Goal: Task Accomplishment & Management: Manage account settings

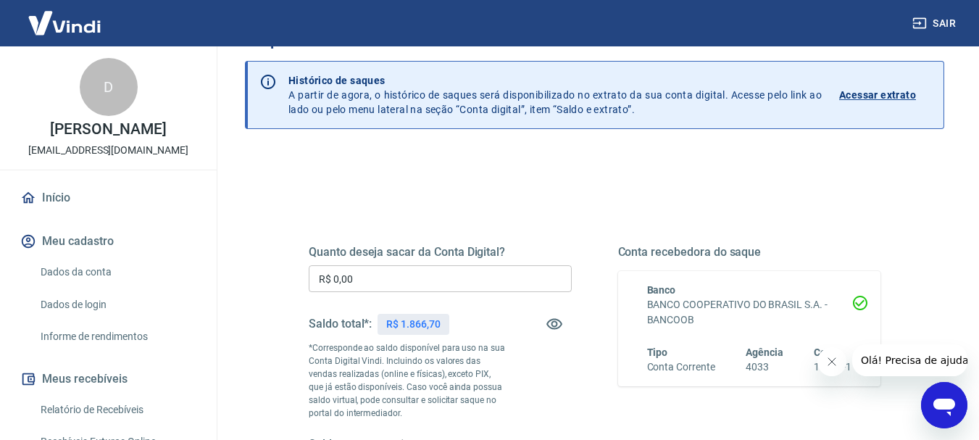
scroll to position [145, 0]
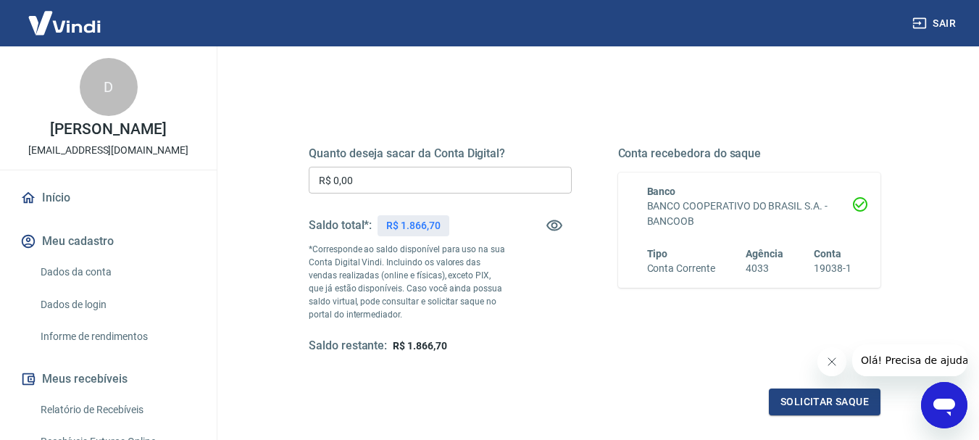
click at [59, 211] on link "Início" at bounding box center [108, 198] width 182 height 32
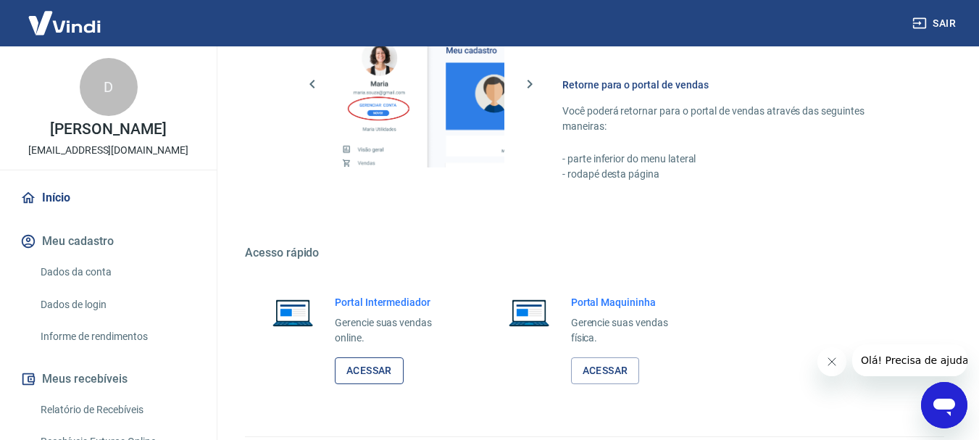
scroll to position [750, 0]
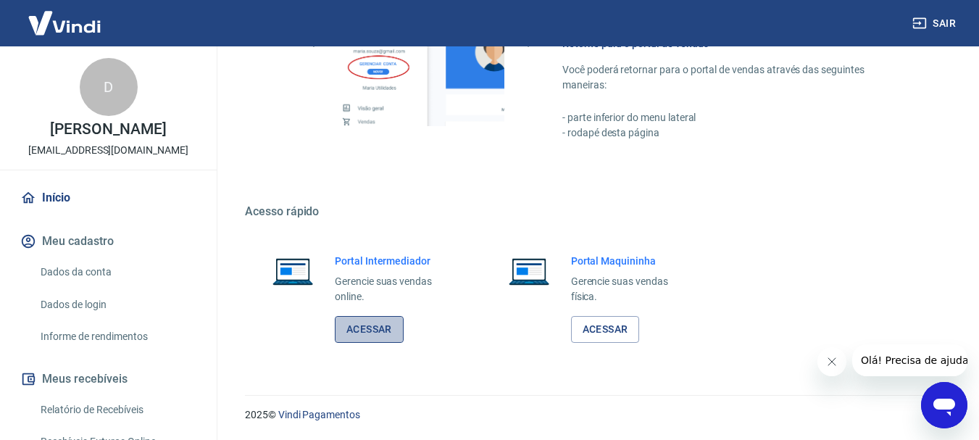
click at [368, 327] on link "Acessar" at bounding box center [369, 329] width 69 height 27
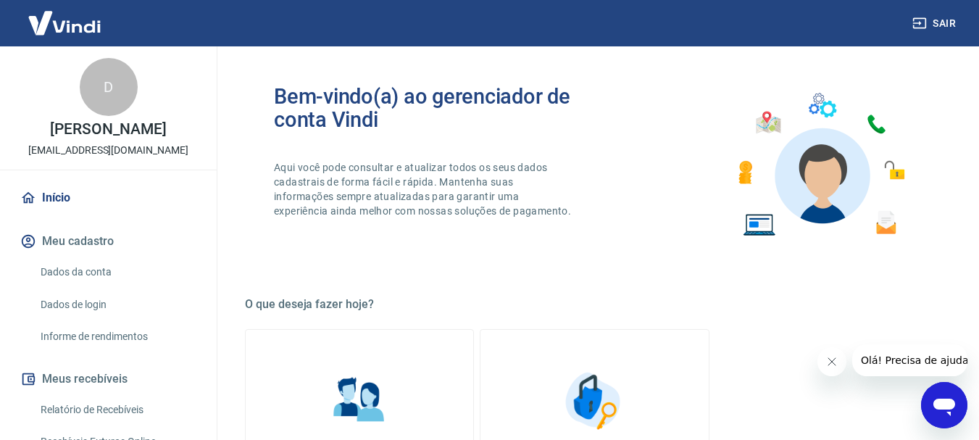
scroll to position [0, 0]
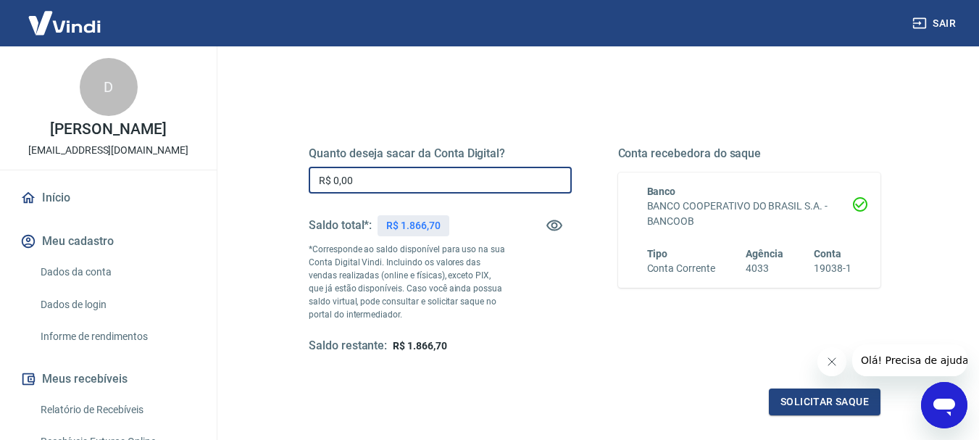
click at [385, 183] on input "R$ 0,00" at bounding box center [440, 180] width 263 height 27
type input "R$ 1.866,70"
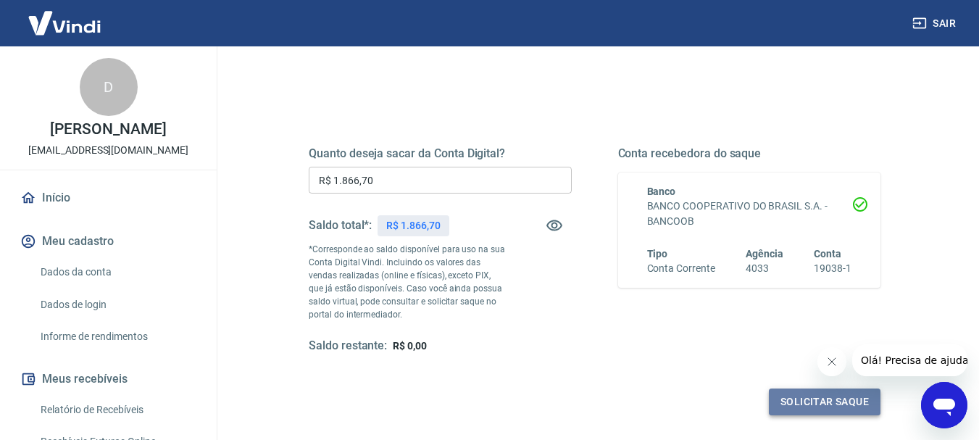
click at [805, 401] on button "Solicitar saque" at bounding box center [825, 402] width 112 height 27
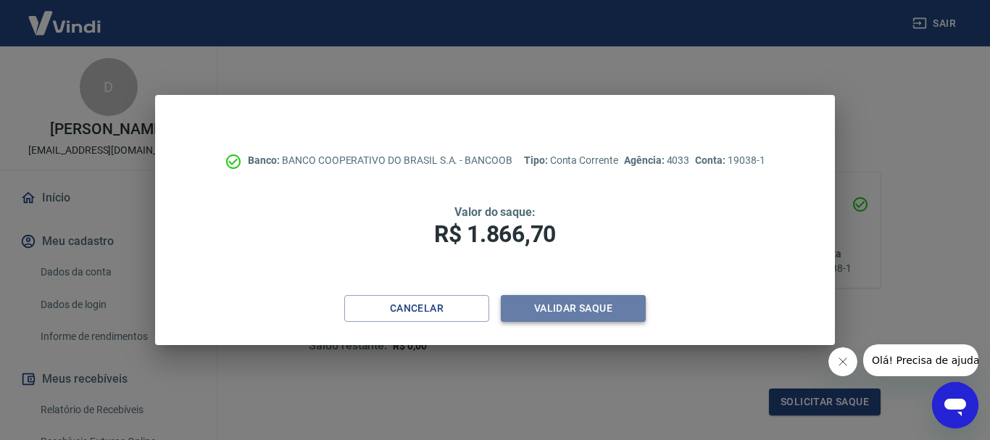
click at [552, 309] on button "Validar saque" at bounding box center [573, 308] width 145 height 27
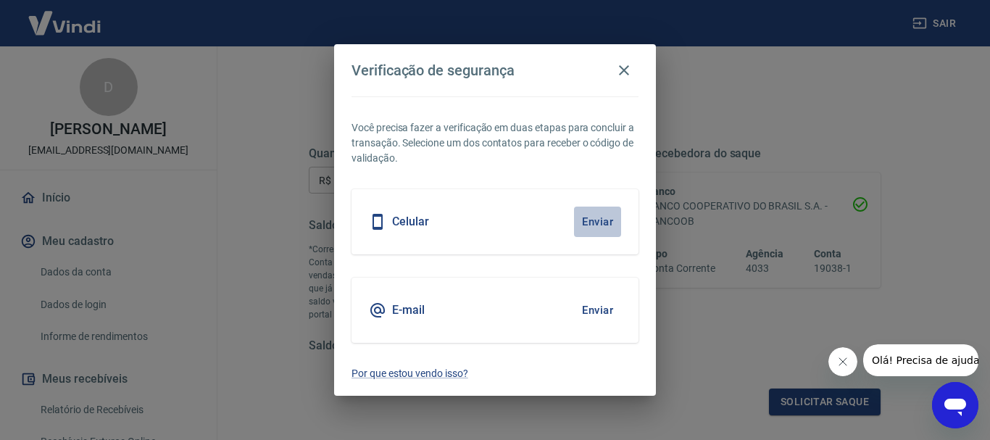
click at [600, 219] on button "Enviar" at bounding box center [597, 222] width 47 height 30
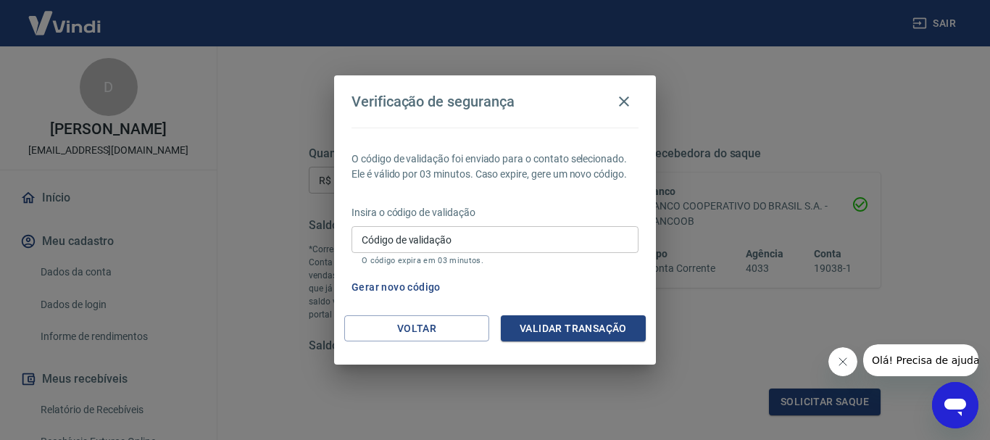
click at [523, 224] on div "Insira o código de validação Código de validação Código de validação O código e…" at bounding box center [495, 236] width 287 height 63
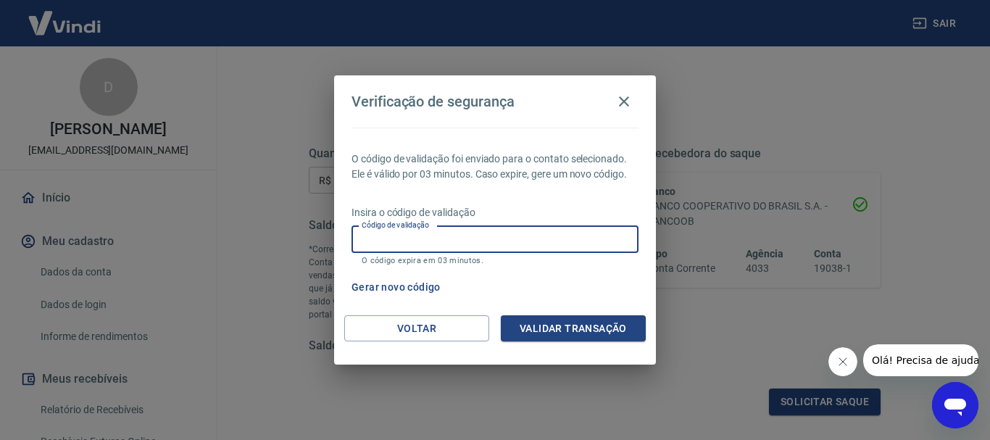
click at [515, 238] on input "Código de validação" at bounding box center [495, 239] width 287 height 27
type input "911935"
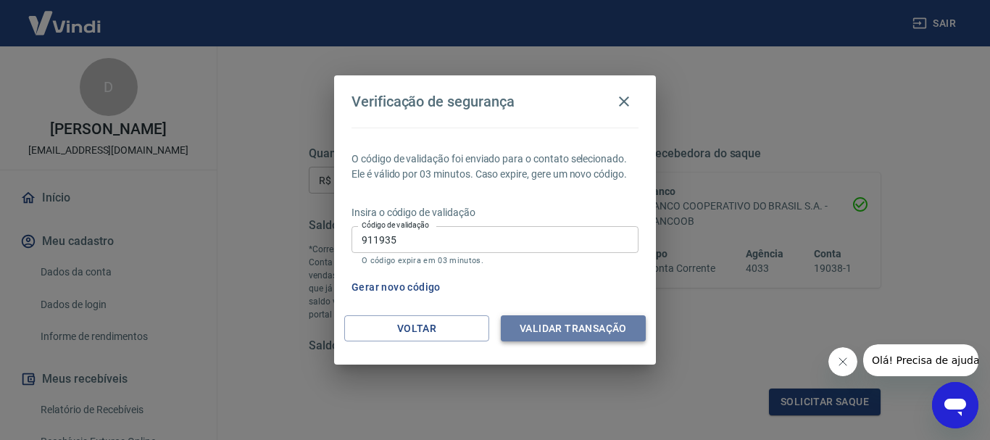
click at [557, 331] on button "Validar transação" at bounding box center [573, 328] width 145 height 27
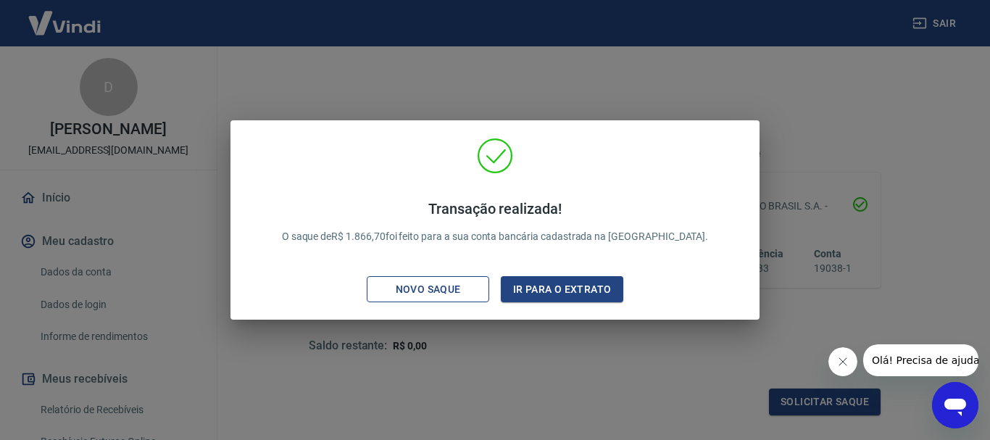
click at [446, 291] on div "Novo saque" at bounding box center [428, 290] width 100 height 18
